Goal: Task Accomplishment & Management: Manage account settings

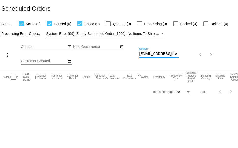
drag, startPoint x: 169, startPoint y: 52, endPoint x: 113, endPoint y: 52, distance: 56.0
click at [113, 52] on div "more_vert Sep Jan Feb Mar [DATE]" at bounding box center [119, 53] width 238 height 32
paste input "iris.malloy7@g"
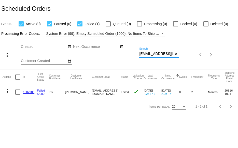
click at [140, 54] on input "[EMAIL_ADDRESS][DOMAIN_NAME]" at bounding box center [156, 54] width 34 height 4
drag, startPoint x: 139, startPoint y: 53, endPoint x: 192, endPoint y: 52, distance: 52.4
click at [186, 56] on div "more_vert Sep Jan Feb Mar [DATE]" at bounding box center [119, 53] width 238 height 32
paste input "tft2033"
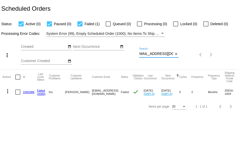
scroll to position [0, 0]
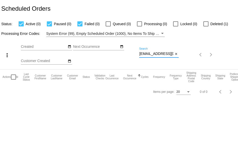
type input "[EMAIL_ADDRESS][DOMAIN_NAME]"
click at [207, 25] on div at bounding box center [205, 23] width 5 height 5
click at [206, 26] on input "Deleted (1)" at bounding box center [206, 26] width 0 height 0
checkbox input "true"
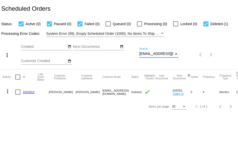
drag, startPoint x: 169, startPoint y: 53, endPoint x: 117, endPoint y: 53, distance: 52.4
click at [113, 50] on div "more_vert Sep Jan Feb Mar [DATE]" at bounding box center [119, 53] width 238 height 32
paste input "ckgonnella"
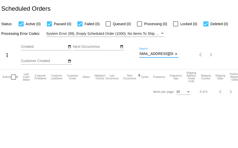
click at [198, 53] on div "more_vert Sep Jan Feb Mar [DATE]" at bounding box center [119, 53] width 238 height 32
paste input "atmoran"
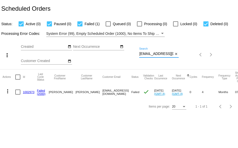
scroll to position [0, 2]
click at [199, 56] on div "more_vert Sep Jan Feb Mar [DATE]" at bounding box center [119, 53] width 238 height 32
paste input "mariska.[PERSON_NAME]"
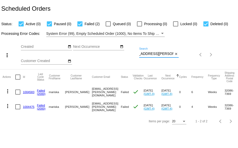
type input "[EMAIL_ADDRESS][PERSON_NAME][DOMAIN_NAME]"
click at [26, 92] on link "1004583" at bounding box center [28, 91] width 11 height 3
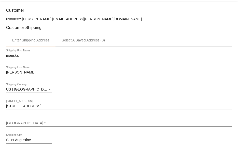
scroll to position [127, 0]
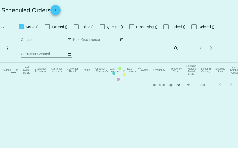
checkbox input "true"
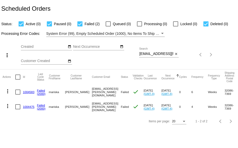
click at [30, 106] on link "1004475" at bounding box center [28, 106] width 11 height 3
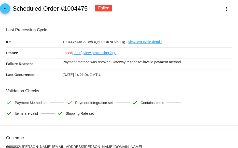
click at [4, 11] on mat-icon "arrow_back" at bounding box center [5, 10] width 6 height 6
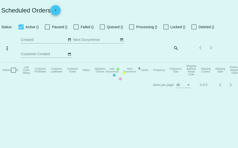
checkbox input "true"
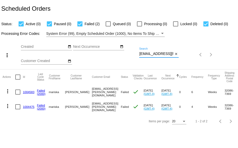
scroll to position [0, 12]
drag, startPoint x: 139, startPoint y: 53, endPoint x: 196, endPoint y: 45, distance: 57.6
click at [187, 53] on div "more_vert Sep Jan Feb Mar [DATE]" at bounding box center [119, 53] width 238 height 32
paste input "sjohnsonconsult"
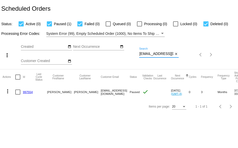
scroll to position [0, 11]
drag, startPoint x: 139, startPoint y: 54, endPoint x: 189, endPoint y: 53, distance: 49.3
click at [186, 55] on div "more_vert Sep Jan Feb Mar [DATE]" at bounding box center [119, 53] width 238 height 32
paste input "tcszacon"
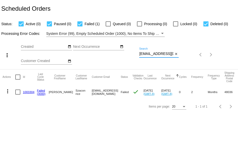
type input "[EMAIL_ADDRESS][DOMAIN_NAME]"
